Goal: Task Accomplishment & Management: Use online tool/utility

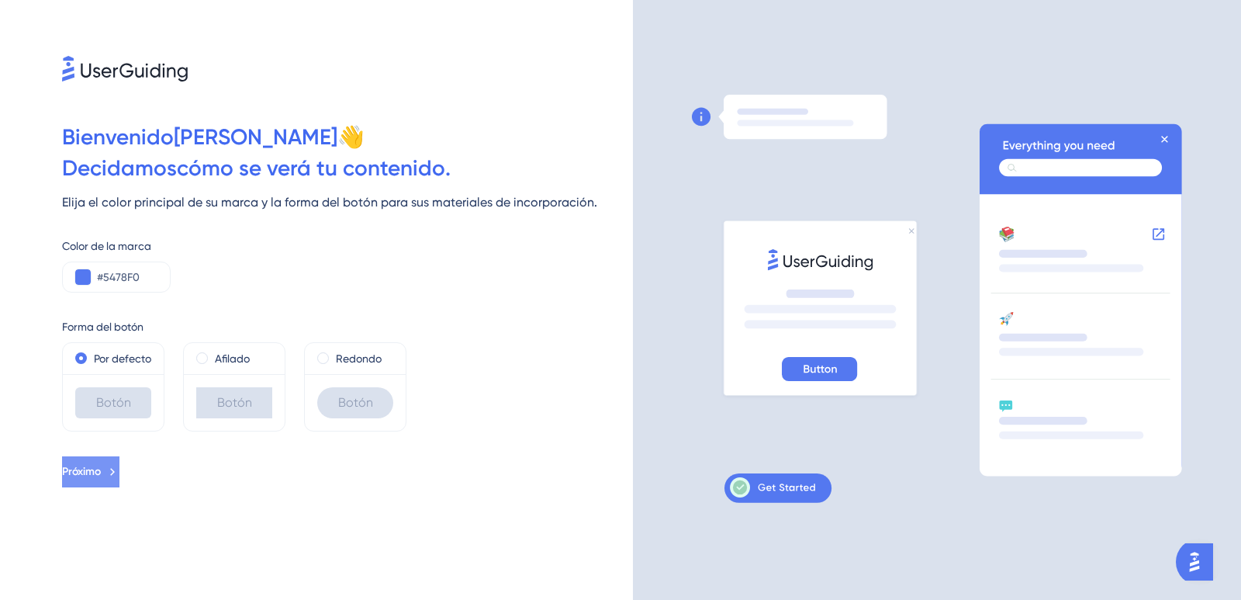
click at [119, 479] on icon at bounding box center [112, 472] width 14 height 14
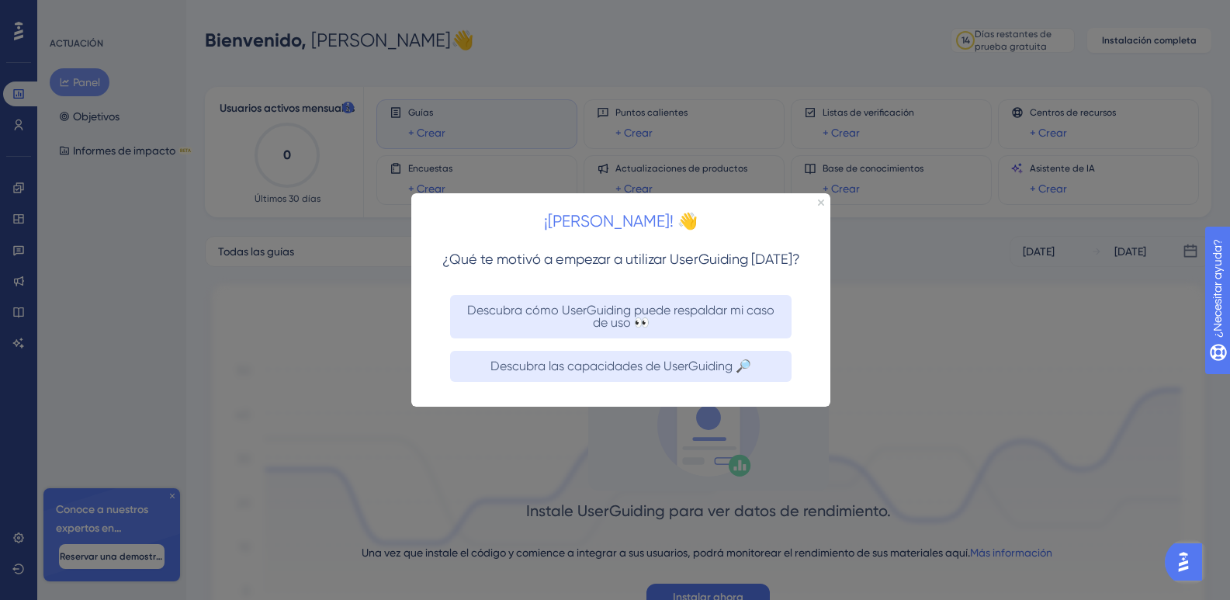
click at [1172, 442] on div at bounding box center [615, 300] width 1230 height 600
click at [1123, 185] on div at bounding box center [615, 300] width 1230 height 600
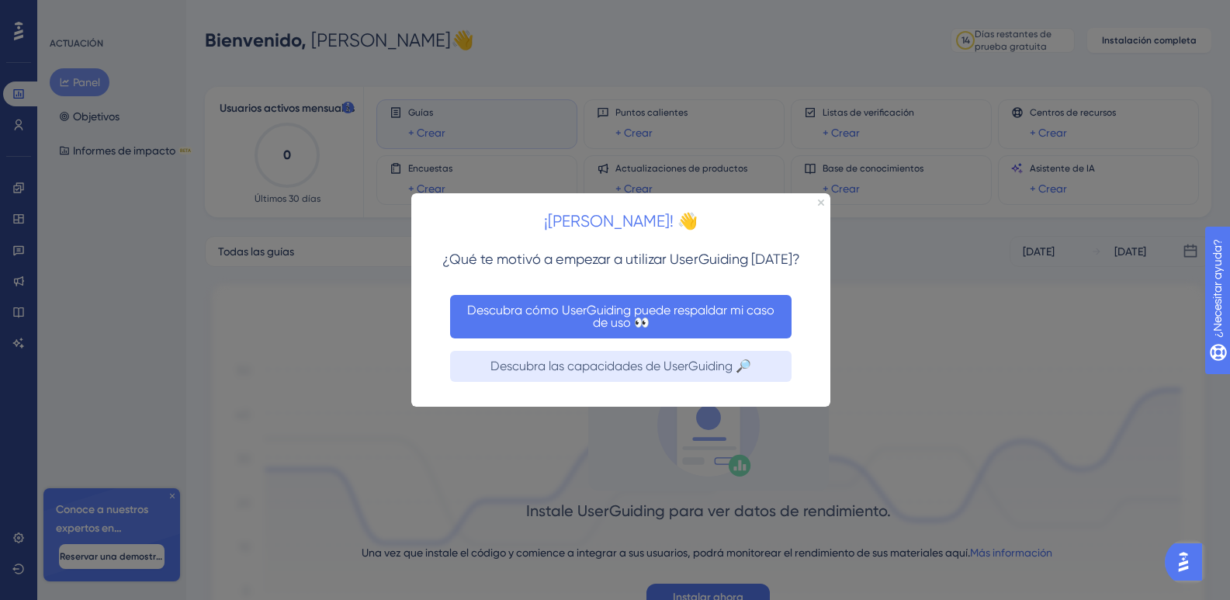
click at [588, 310] on font "Descubra cómo UserGuiding puede respaldar mi caso de uso 👀" at bounding box center [622, 315] width 310 height 27
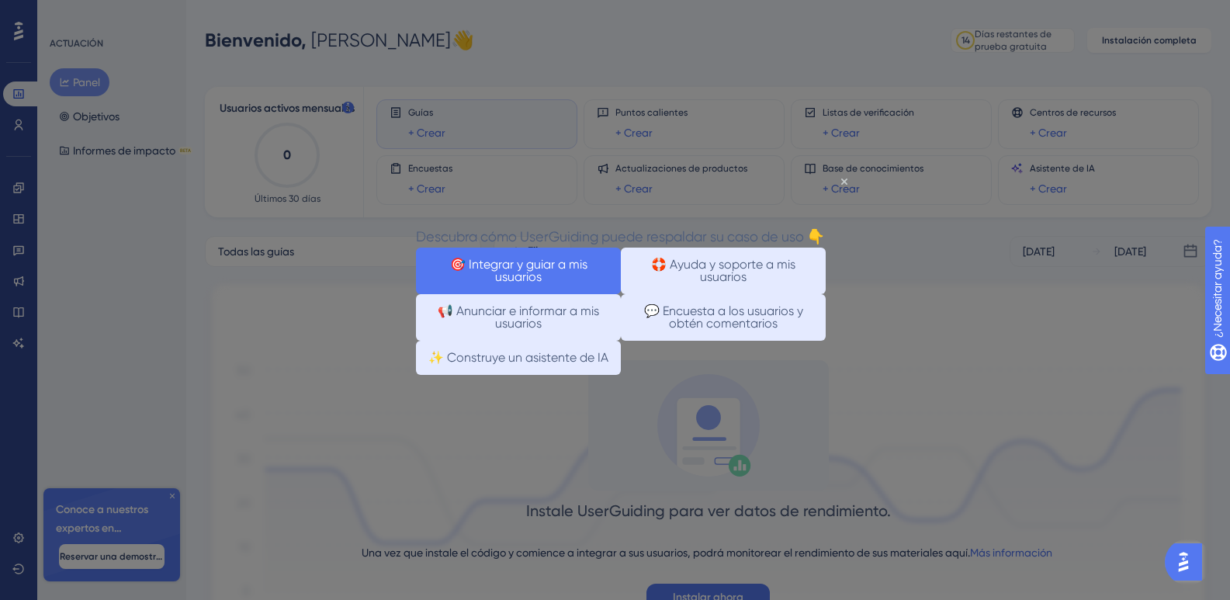
click at [546, 265] on font "🎯 Integrar y guiar a mis usuarios" at bounding box center [520, 269] width 140 height 27
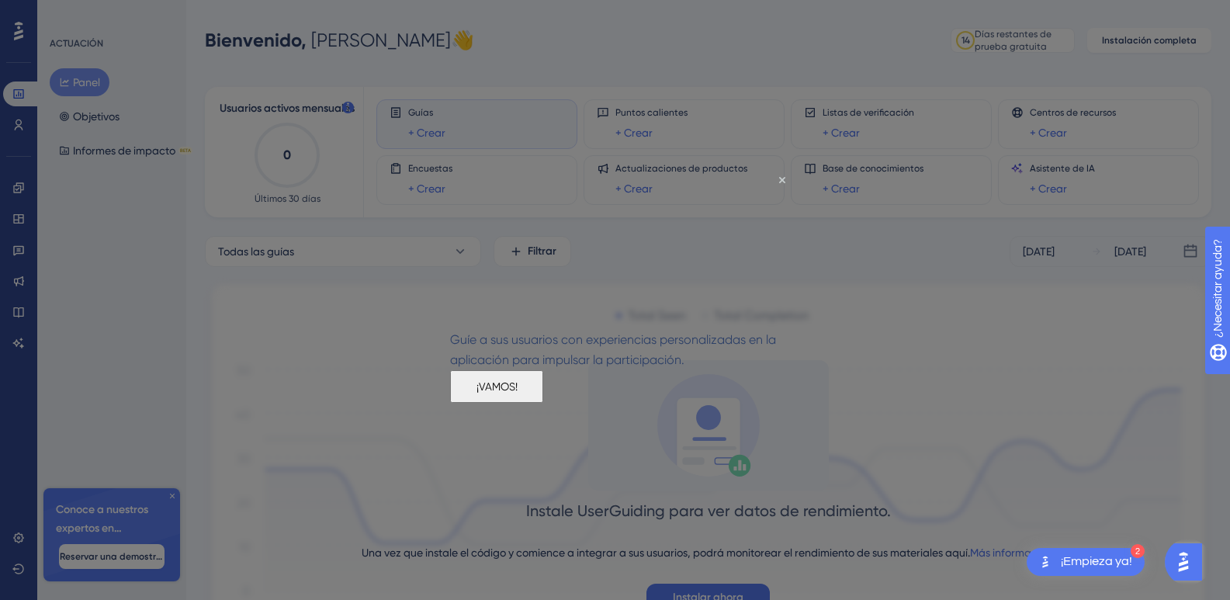
click at [543, 402] on button "¡VAMOS!" at bounding box center [496, 385] width 93 height 33
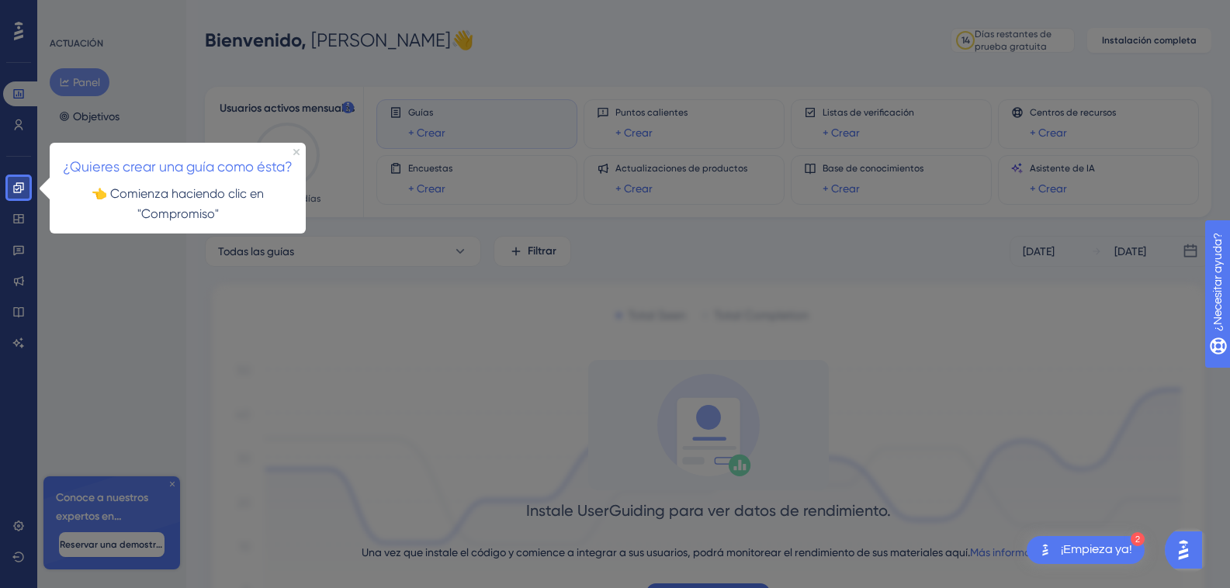
click at [81, 109] on div at bounding box center [635, 353] width 1212 height 707
drag, startPoint x: 67, startPoint y: 81, endPoint x: 65, endPoint y: 94, distance: 13.4
click at [65, 94] on div at bounding box center [635, 353] width 1212 height 707
click at [122, 209] on p "👈 Comienza haciendo clic en "Compromiso"" at bounding box center [177, 203] width 231 height 40
click at [18, 193] on icon at bounding box center [18, 188] width 12 height 12
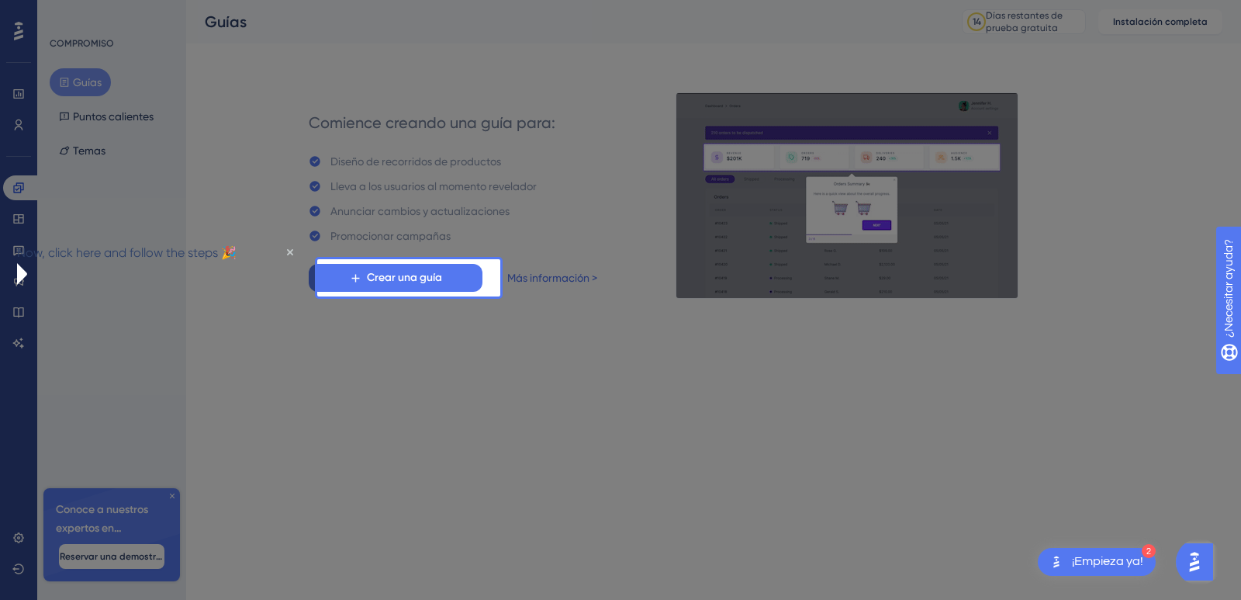
click at [20, 28] on div at bounding box center [158, 300] width 317 height 600
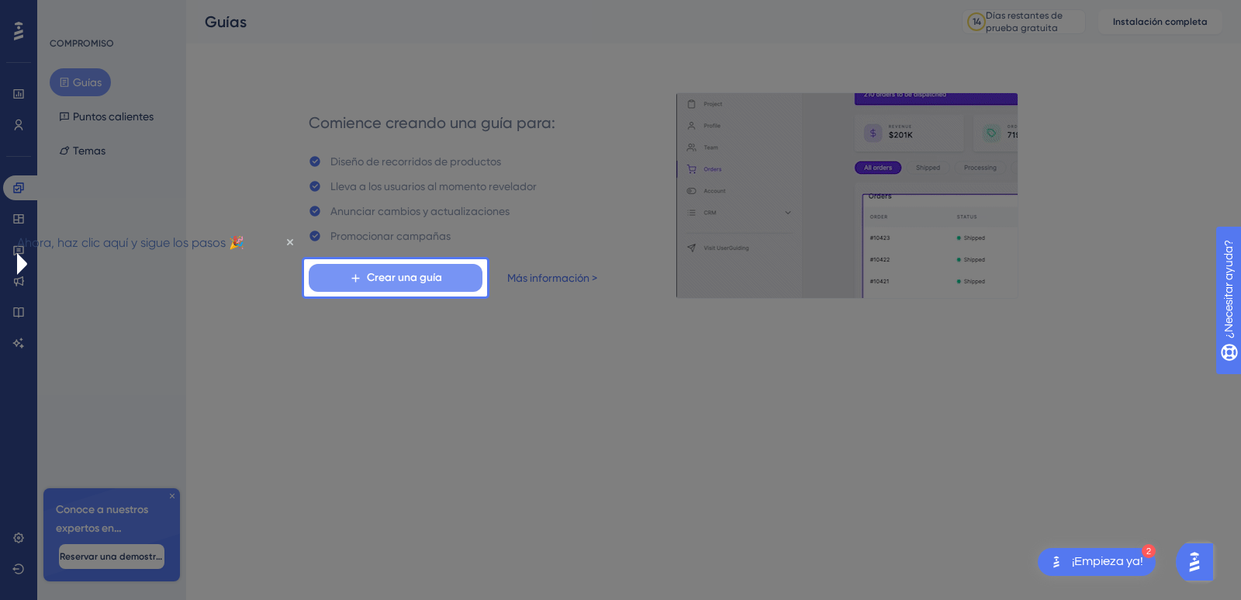
click at [433, 281] on font "Crear una guía" at bounding box center [404, 277] width 75 height 13
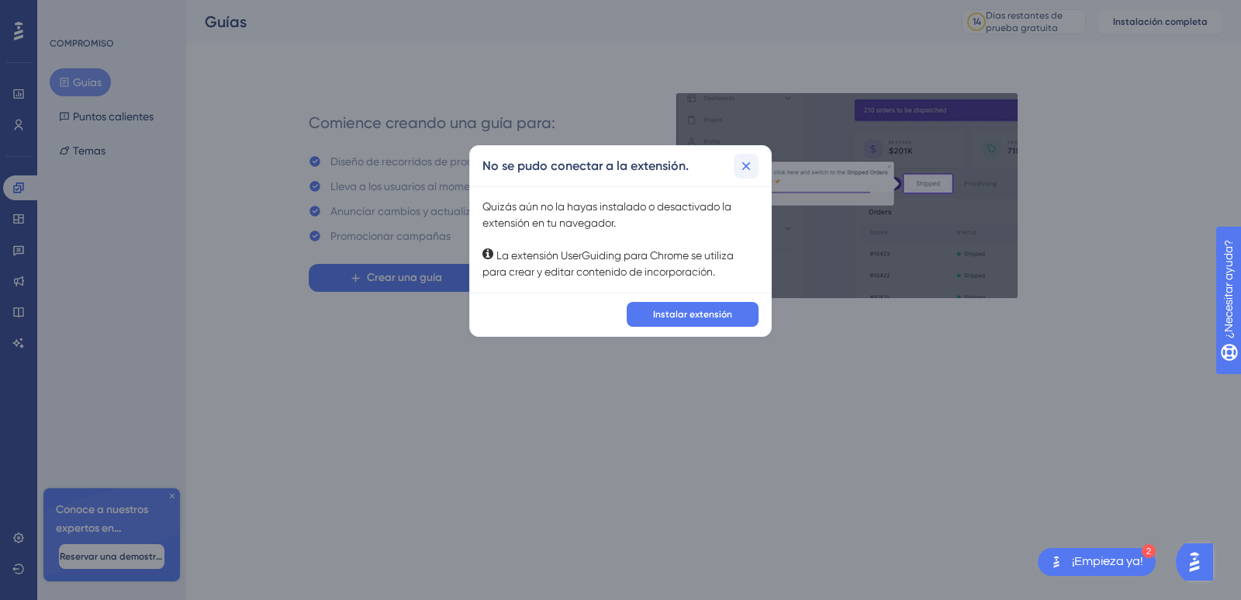
click at [747, 159] on icon at bounding box center [746, 166] width 16 height 16
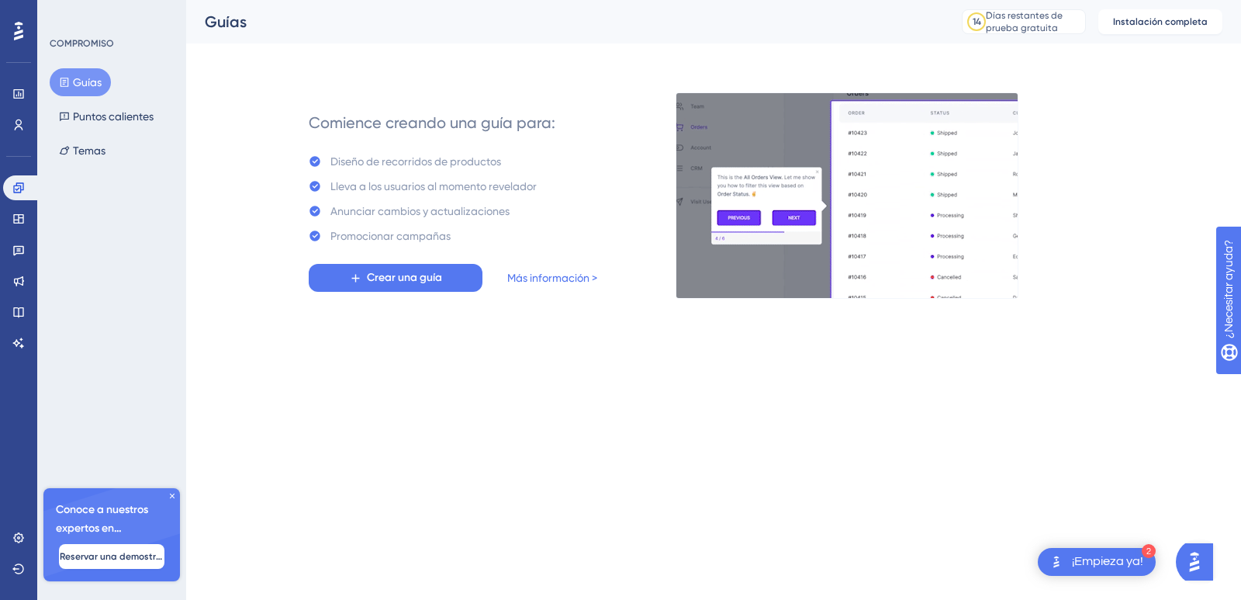
click at [15, 27] on icon at bounding box center [18, 31] width 9 height 20
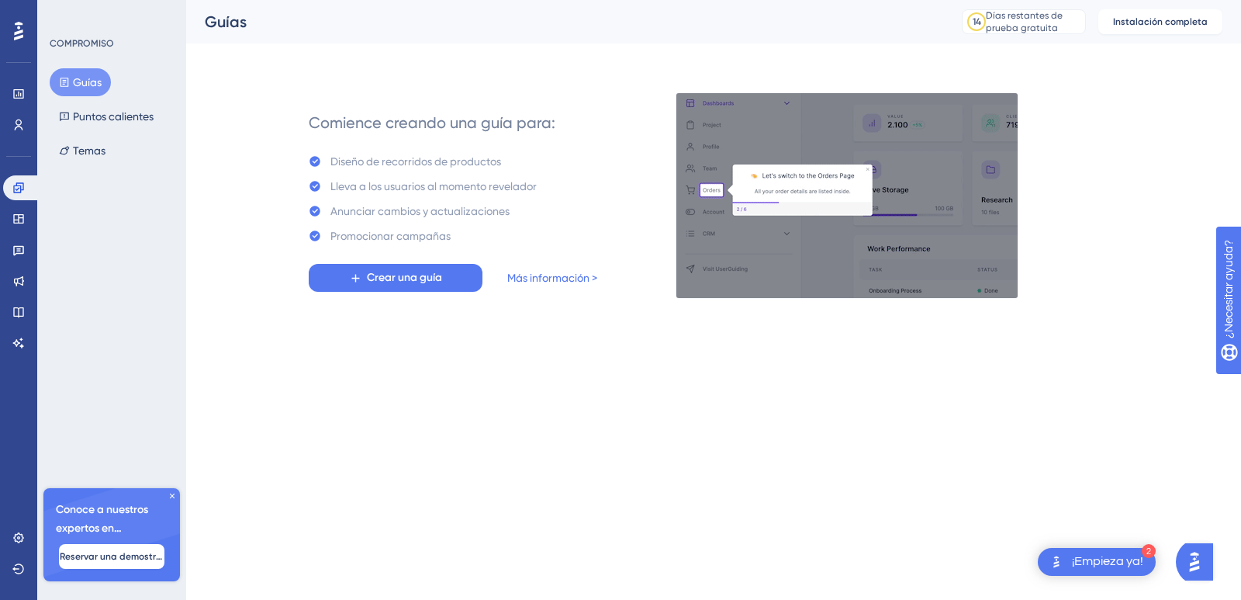
click at [877, 0] on html "2 ¡Empieza ya! Actuación Usuarios Compromiso Widgets Comentario Actualizaciones…" at bounding box center [620, 0] width 1241 height 0
